Goal: Find specific page/section: Find specific page/section

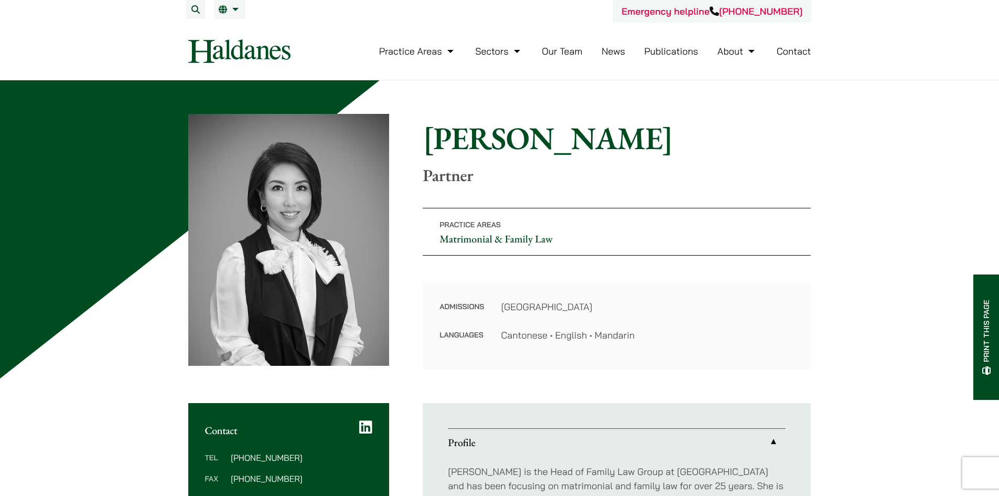
click at [562, 52] on link "Our Team" at bounding box center [562, 51] width 40 height 12
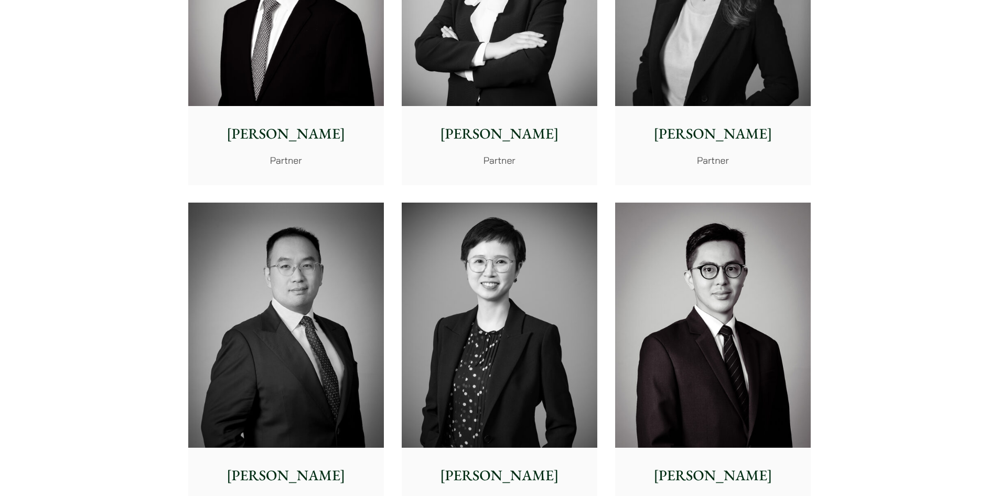
scroll to position [1835, 0]
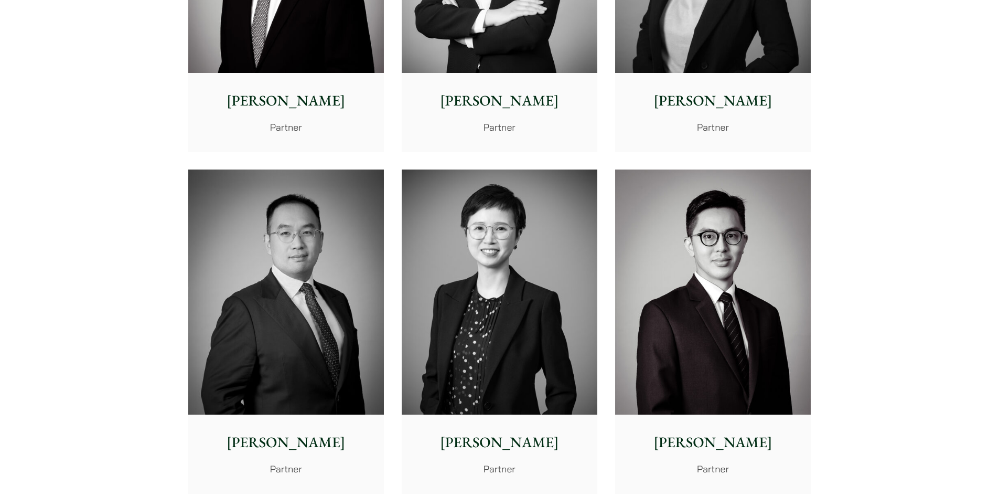
click at [487, 204] on img at bounding box center [500, 291] width 196 height 245
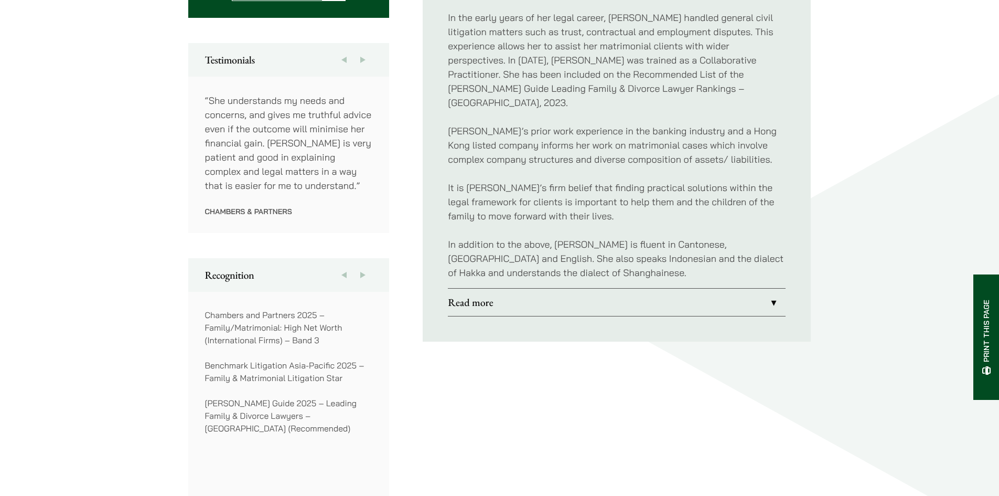
scroll to position [629, 0]
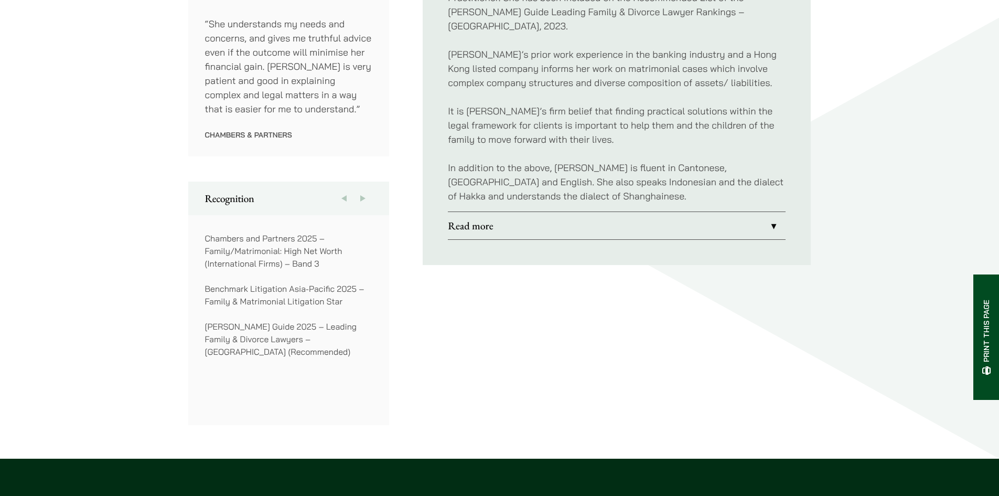
click at [363, 191] on button "Next" at bounding box center [362, 198] width 19 height 34
